Goal: Feedback & Contribution: Leave review/rating

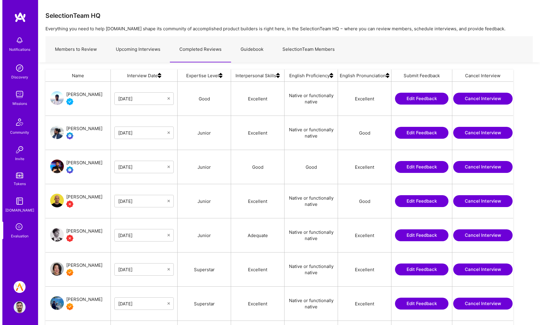
scroll to position [258, 463]
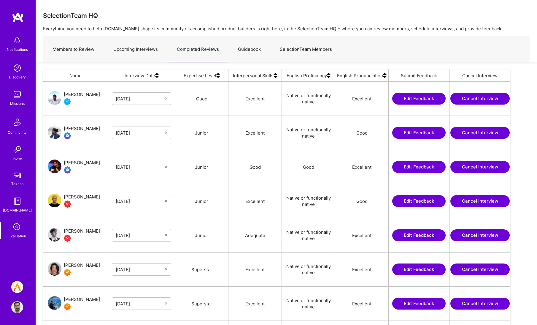
click at [138, 61] on link "Upcoming Interviews" at bounding box center [136, 50] width 64 height 26
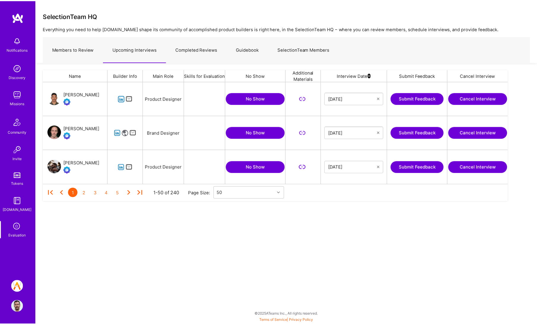
scroll to position [98, 465]
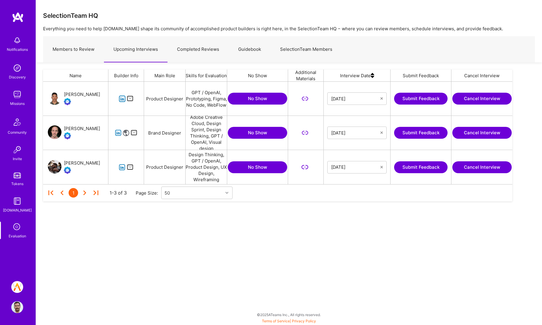
click at [421, 99] on button "Submit Feedback" at bounding box center [420, 99] width 53 height 12
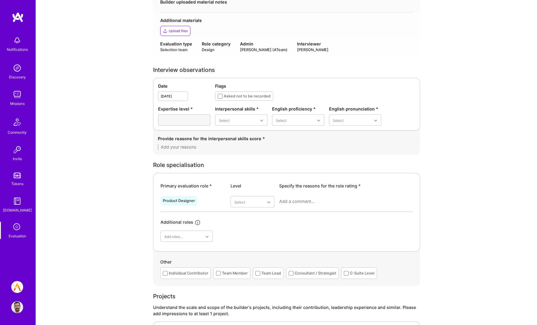
scroll to position [132, 0]
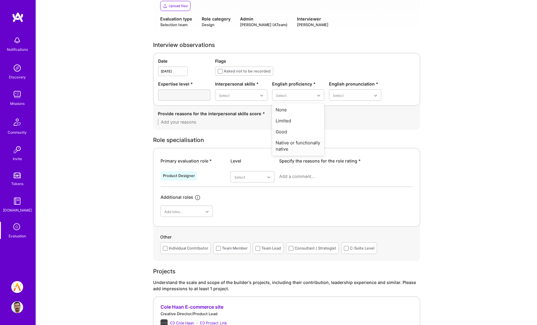
click at [298, 145] on div "Native or functionally native" at bounding box center [298, 145] width 52 height 17
click at [338, 145] on div "Excellent" at bounding box center [355, 142] width 52 height 11
drag, startPoint x: 199, startPoint y: 251, endPoint x: 206, endPoint y: 246, distance: 8.7
click at [199, 250] on div "Individual Contributor" at bounding box center [188, 248] width 39 height 6
click at [273, 250] on div "Team Lead" at bounding box center [272, 248] width 20 height 6
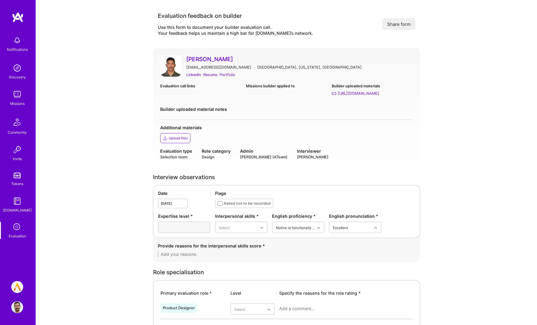
scroll to position [165, 0]
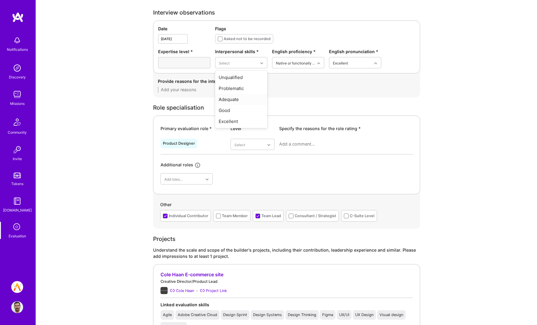
click at [236, 97] on div "Adequate" at bounding box center [241, 99] width 52 height 11
click at [390, 145] on textarea at bounding box center [346, 144] width 134 height 6
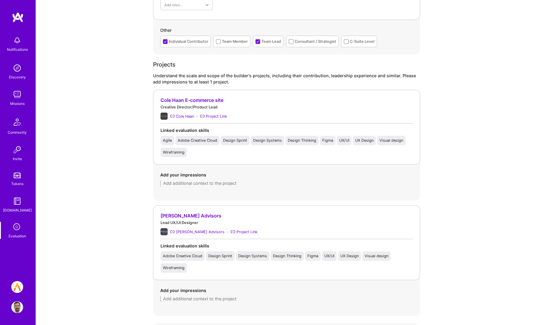
scroll to position [479, 0]
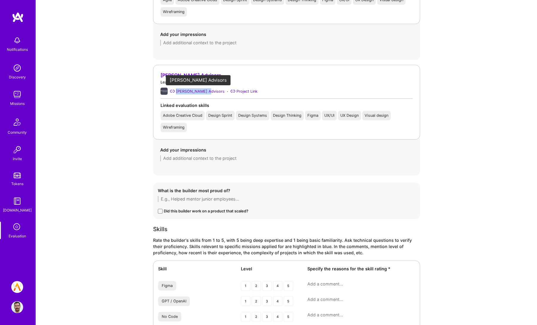
drag, startPoint x: 206, startPoint y: 91, endPoint x: 176, endPoint y: 91, distance: 29.4
click at [176, 91] on div "[PERSON_NAME] Advisors · Project Link" at bounding box center [287, 91] width 252 height 7
copy div "[PERSON_NAME] Advisors"
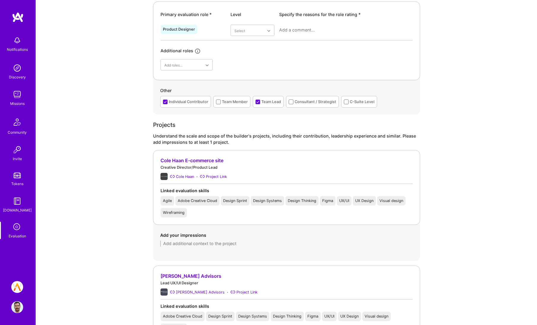
click at [220, 244] on textarea at bounding box center [286, 244] width 253 height 6
paste textarea "[PERSON_NAME] positioned himself as very hands-on, but in practice, his role ap…"
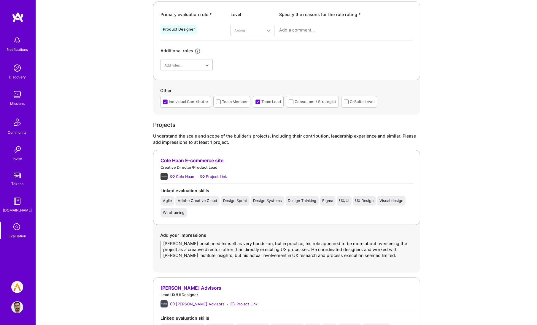
scroll to position [0, 0]
type textarea "[PERSON_NAME] positioned himself as very hands-on, but in practice, his role ap…"
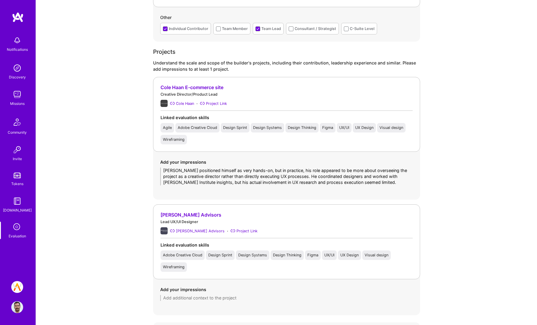
click at [192, 295] on textarea at bounding box center [286, 298] width 253 height 6
paste textarea "His role focused largely on UI and look-and-feel, with some wireframing and com…"
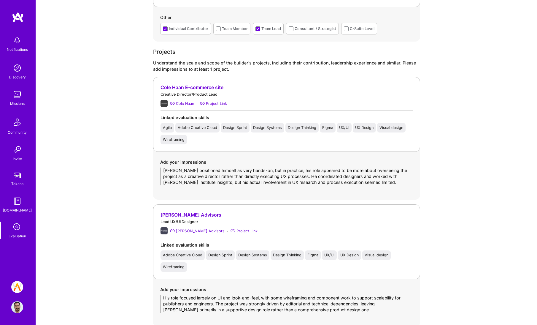
scroll to position [476, 0]
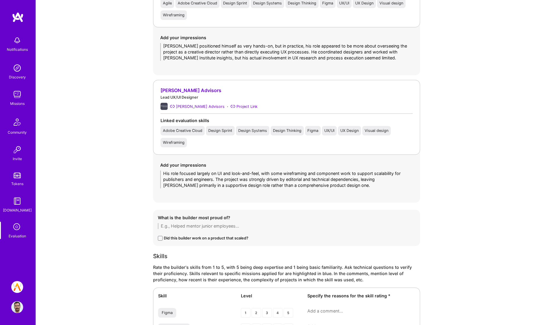
click at [244, 174] on textarea "His role focused largely on UI and look-and-feel, with some wireframing and com…" at bounding box center [286, 179] width 253 height 18
type textarea "His role focused largely on UI and look and feel, with some wireframing and com…"
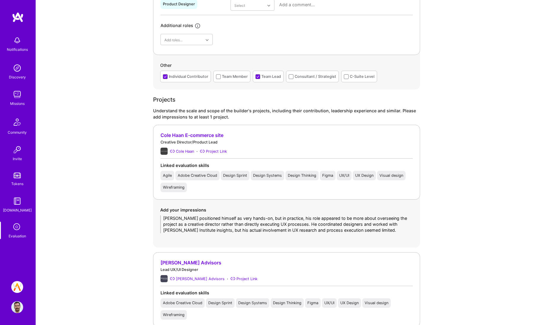
scroll to position [157, 0]
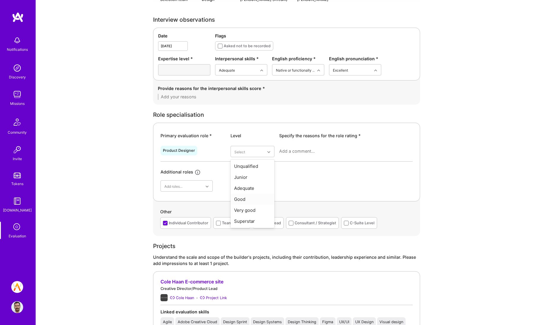
click at [254, 197] on div "Good" at bounding box center [253, 199] width 44 height 11
click at [309, 147] on div at bounding box center [346, 153] width 134 height 15
click at [306, 151] on textarea at bounding box center [346, 151] width 134 height 6
paste textarea "[PERSON_NAME] has UX design knowledge and understands terminology around flows,…"
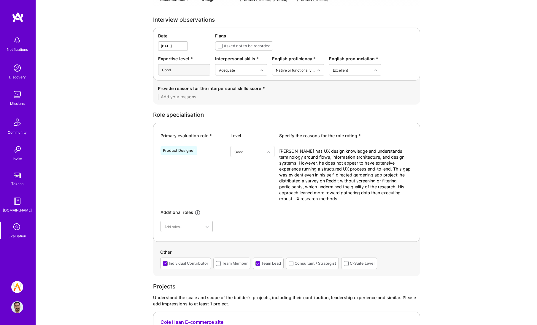
type textarea "[PERSON_NAME] has UX design knowledge and understands terminology around flows,…"
click at [239, 267] on div "Team Member" at bounding box center [232, 263] width 37 height 12
click at [240, 265] on div "Team Member" at bounding box center [235, 263] width 26 height 6
click at [226, 98] on textarea at bounding box center [287, 97] width 258 height 6
paste textarea "[PERSON_NAME] comes across as personable and easy to work with. However, his co…"
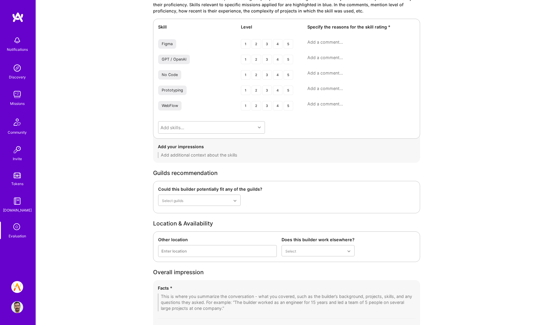
scroll to position [875, 0]
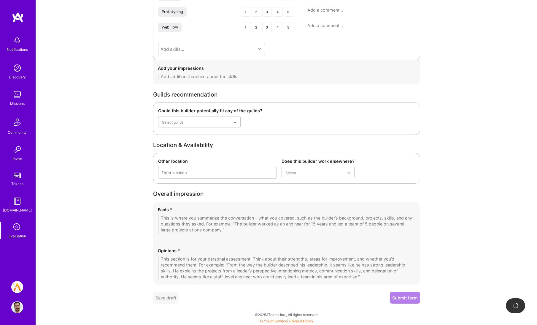
type textarea "[PERSON_NAME] comes across as personable and easy to work with. However, his co…"
click at [204, 254] on div "Opinions *" at bounding box center [287, 263] width 258 height 32
click at [202, 257] on textarea at bounding box center [287, 268] width 258 height 24
paste textarea "[PERSON_NAME] has a background that blends branding, creative direction, and pr…"
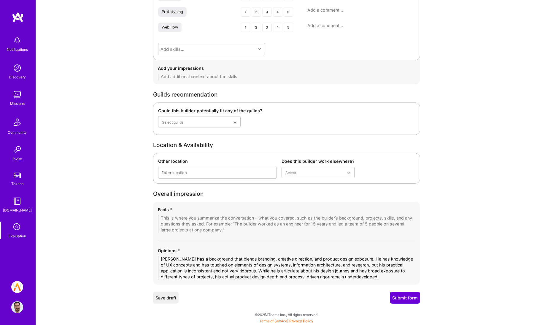
type textarea "[PERSON_NAME] has a background that blends branding, creative direction, and pr…"
click at [225, 214] on div "Facts *" at bounding box center [287, 219] width 258 height 26
click at [240, 218] on textarea at bounding box center [287, 224] width 258 height 18
paste textarea "[PERSON_NAME] is a designer with a fine arts and branding foundation who has tr…"
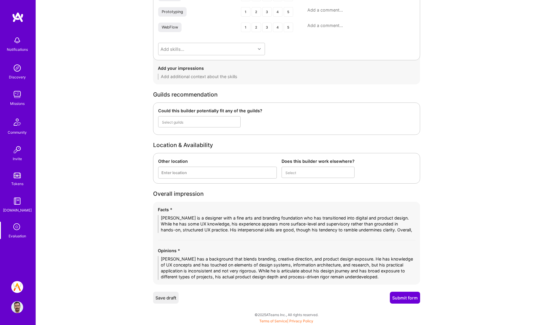
scroll to position [0, 0]
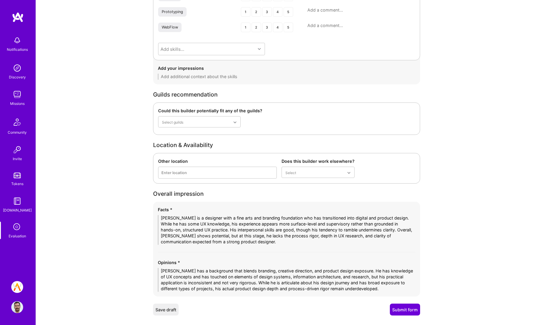
click at [397, 225] on textarea "[PERSON_NAME] is a designer with a fine arts and branding foundation who has tr…" at bounding box center [287, 230] width 258 height 30
type textarea "[PERSON_NAME] is a designer with a fine arts and branding foundation who has tr…"
click at [406, 311] on button "Submit form" at bounding box center [405, 309] width 30 height 12
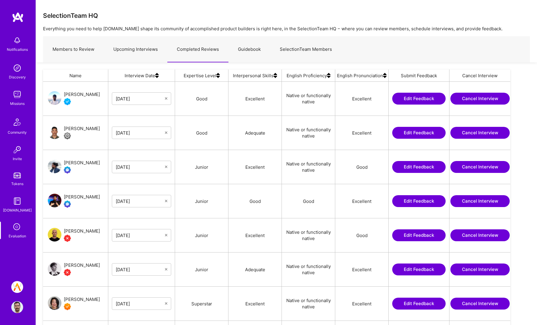
scroll to position [258, 463]
click at [198, 133] on div "Good" at bounding box center [201, 133] width 53 height 34
click at [219, 132] on div "Good" at bounding box center [201, 133] width 53 height 34
